Goal: Information Seeking & Learning: Find specific fact

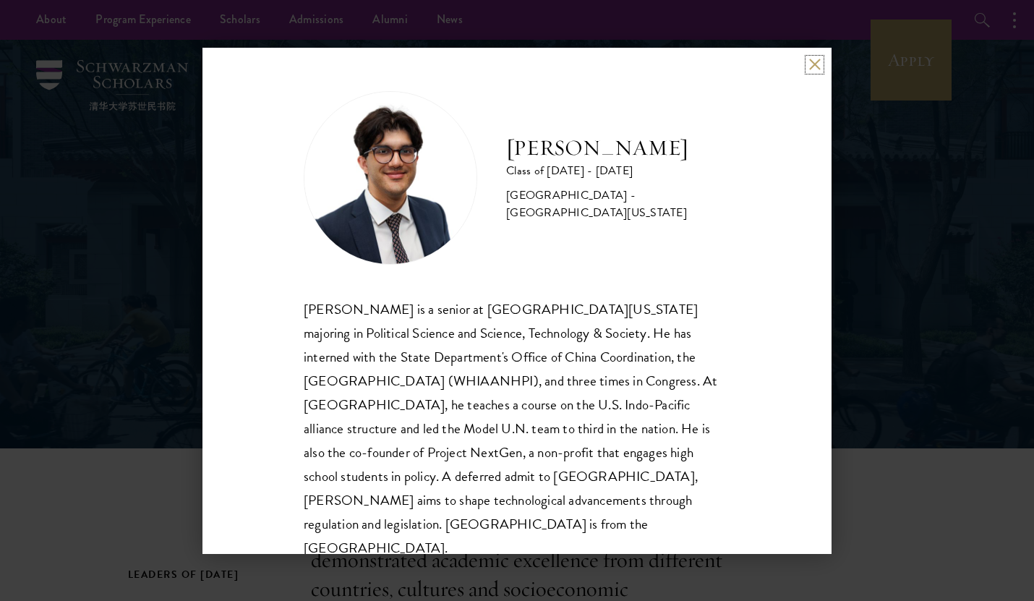
scroll to position [1, 0]
click at [898, 304] on div "Vishwaa Sofat Class of 2024 - 2025 United States of America - University of Cal…" at bounding box center [517, 300] width 1034 height 601
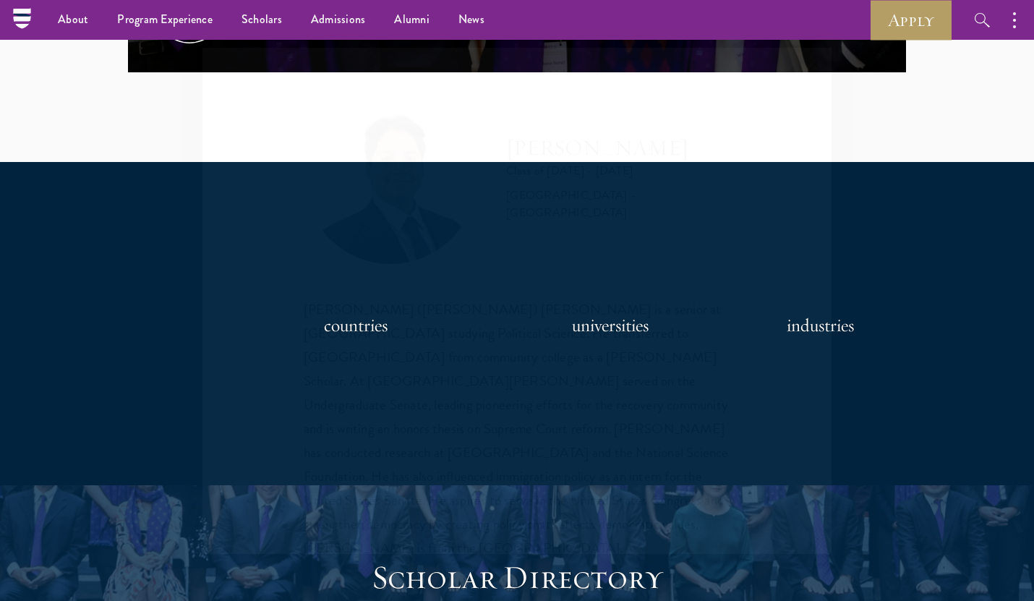
scroll to position [1058, 0]
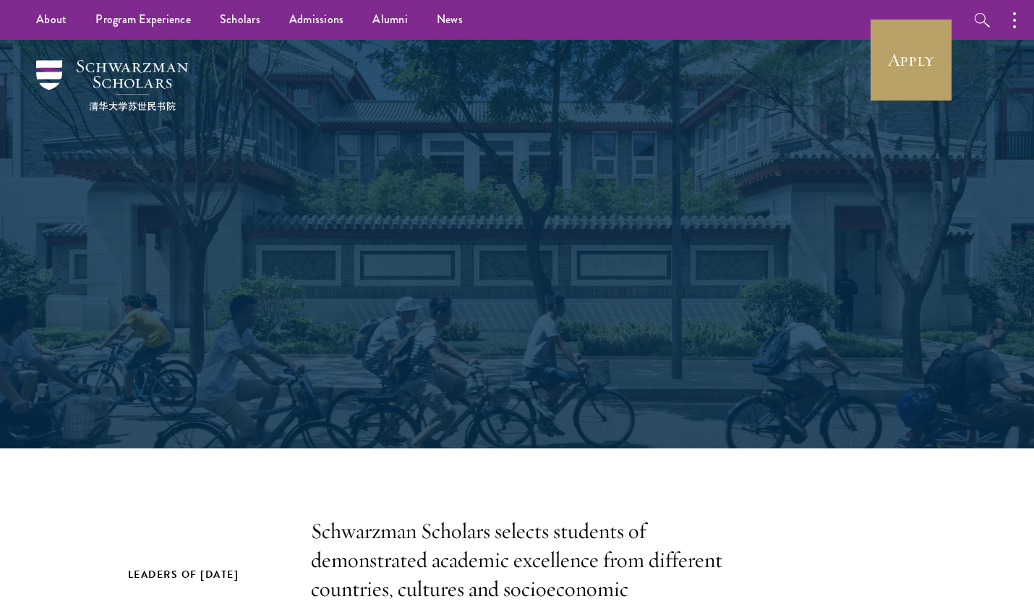
type input "eva"
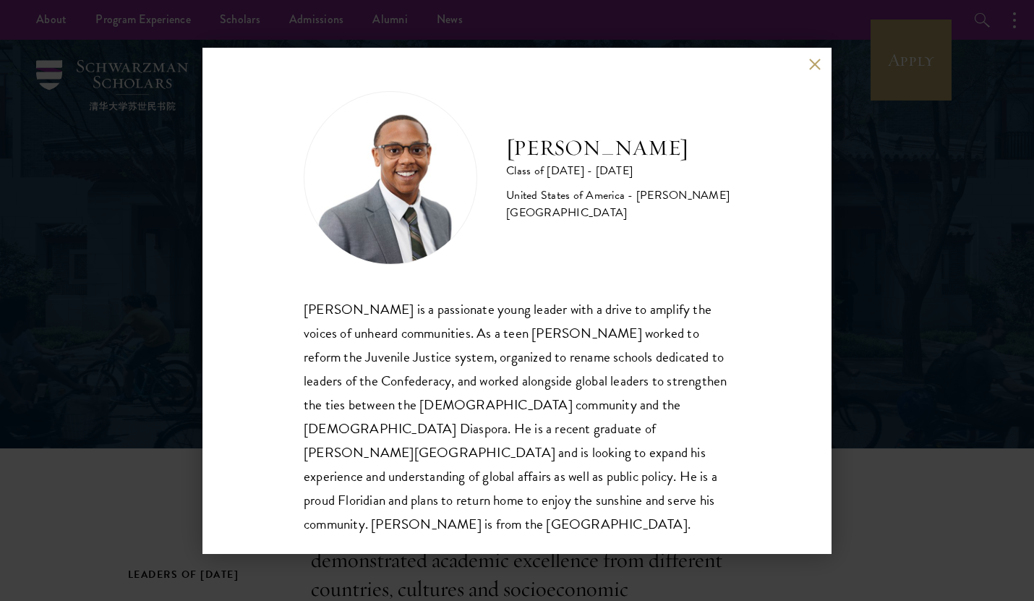
scroll to position [1, 0]
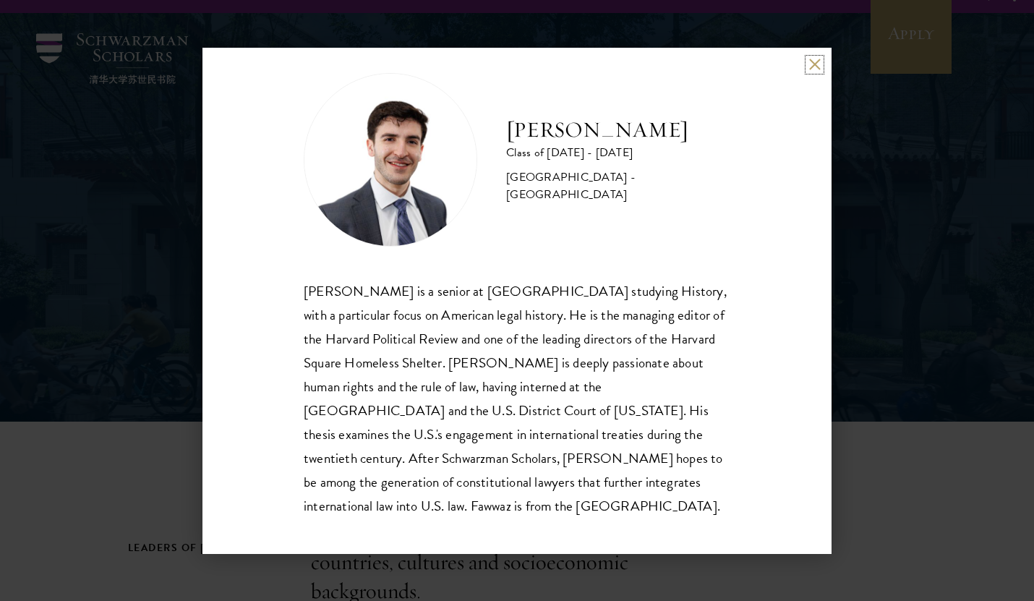
scroll to position [25, 0]
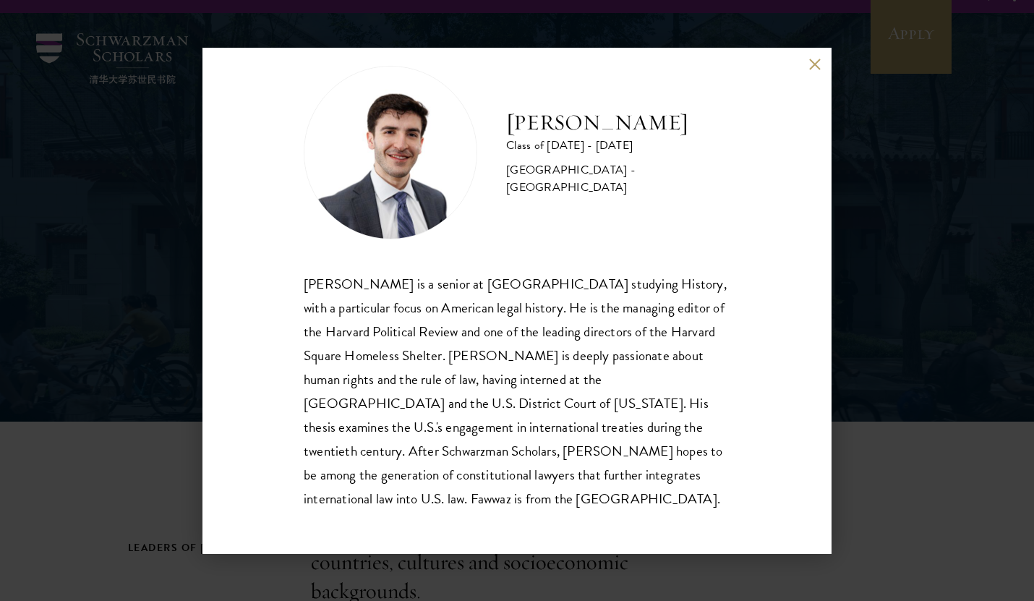
click at [790, 275] on div "Fawwaz Malki Shoukfeh Class of 2024 - 2025 United States of America - Harvard U…" at bounding box center [516, 301] width 629 height 506
